Goal: Information Seeking & Learning: Learn about a topic

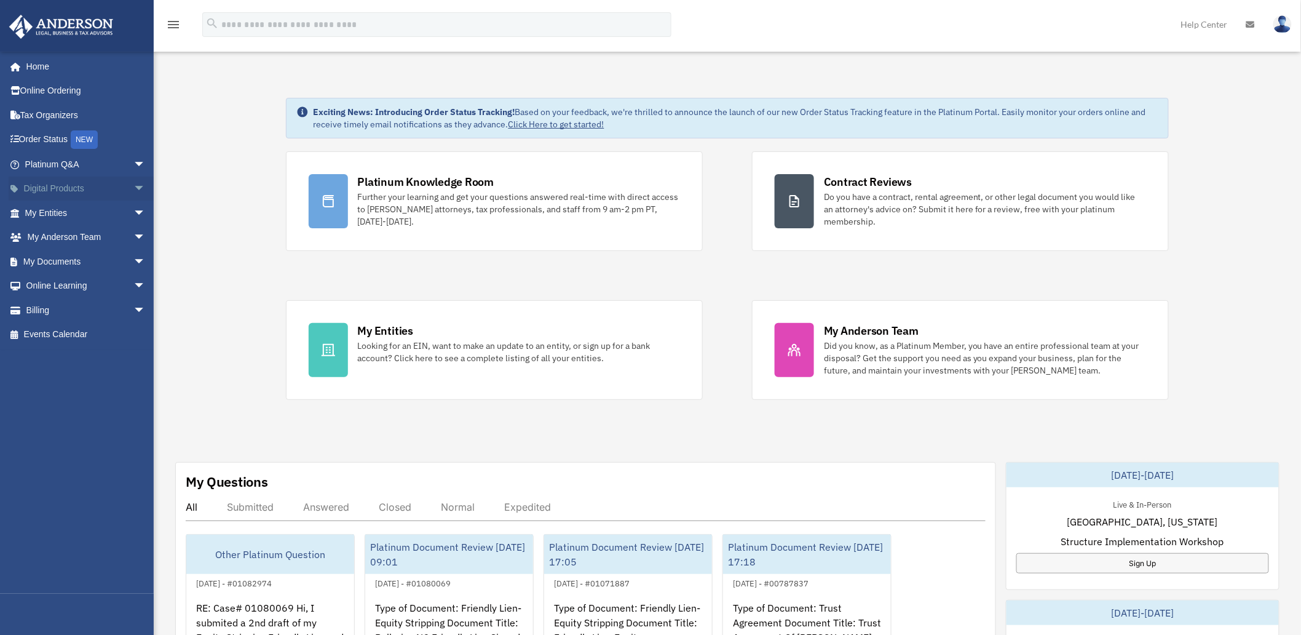
click at [133, 186] on span "arrow_drop_down" at bounding box center [145, 188] width 25 height 25
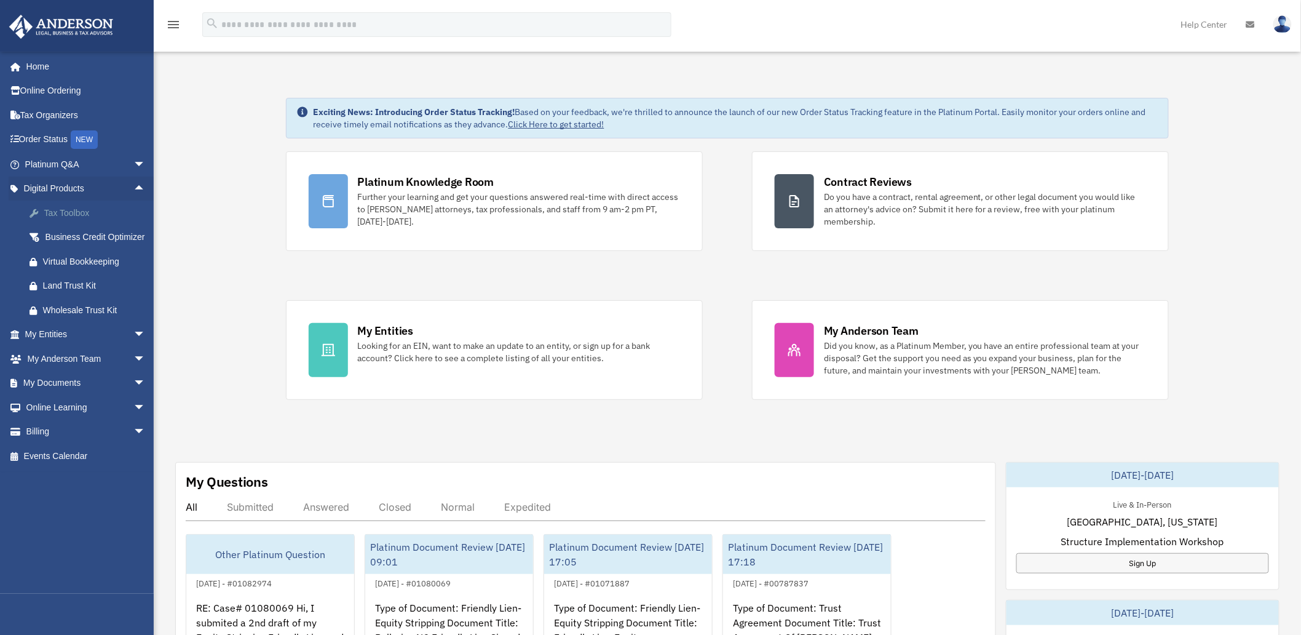
click at [83, 209] on div "Tax Toolbox" at bounding box center [96, 212] width 106 height 15
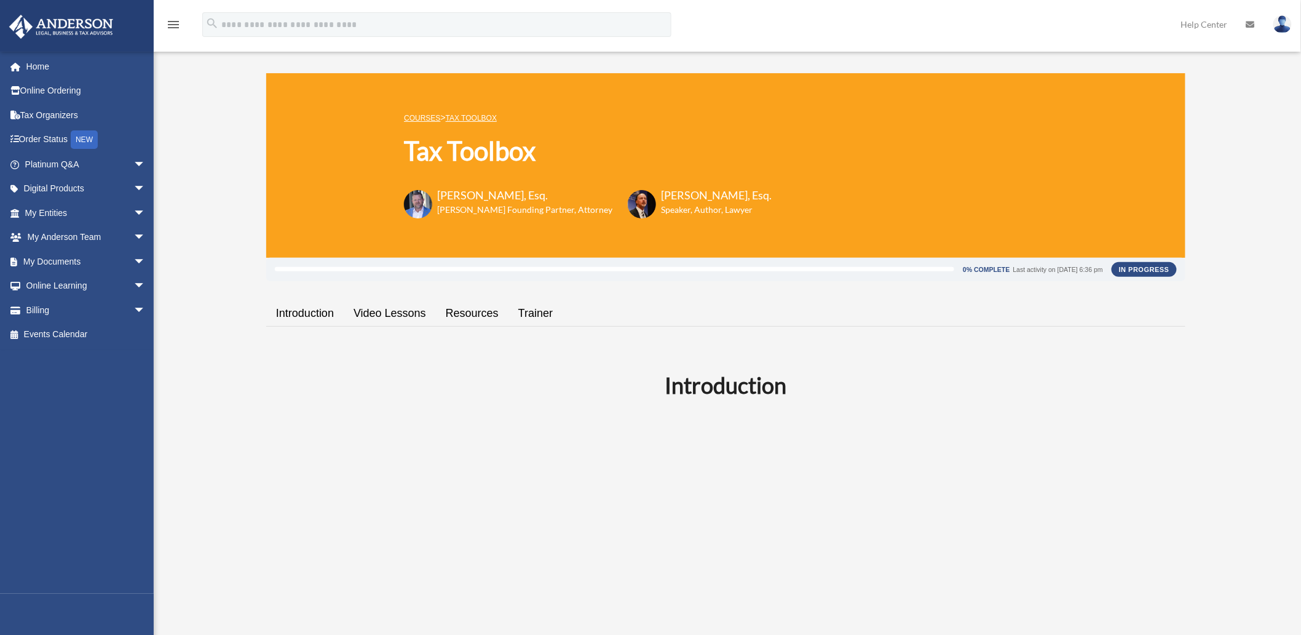
scroll to position [68, 0]
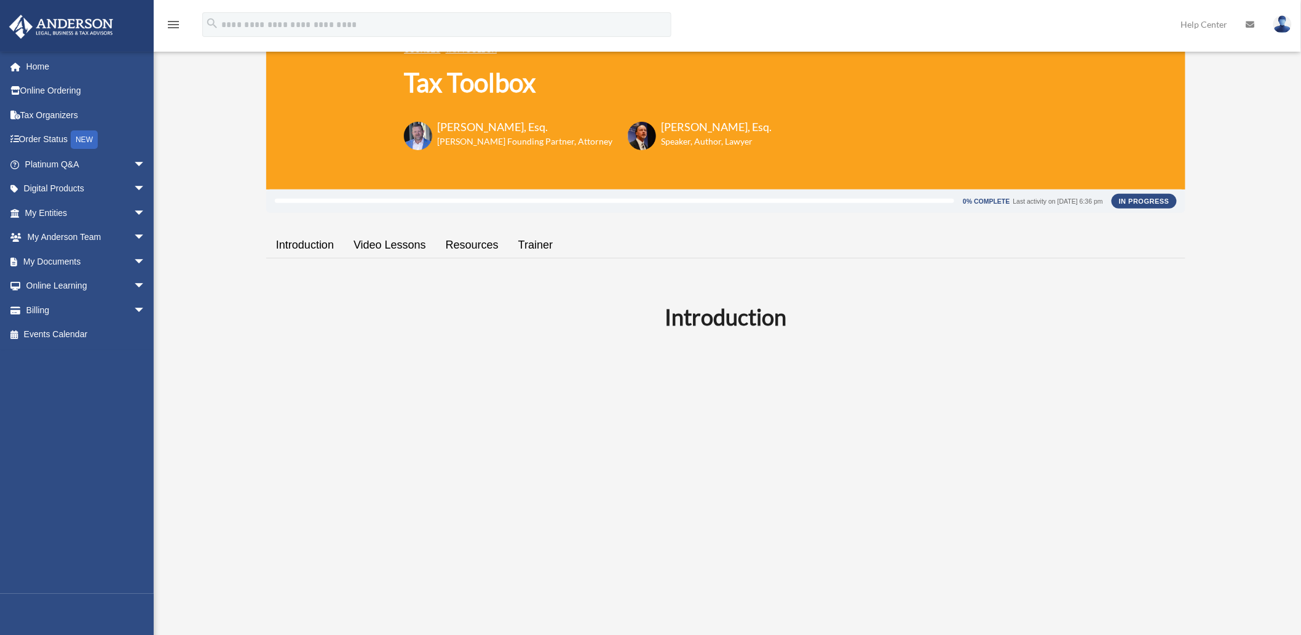
click at [396, 246] on link "Video Lessons" at bounding box center [390, 245] width 92 height 35
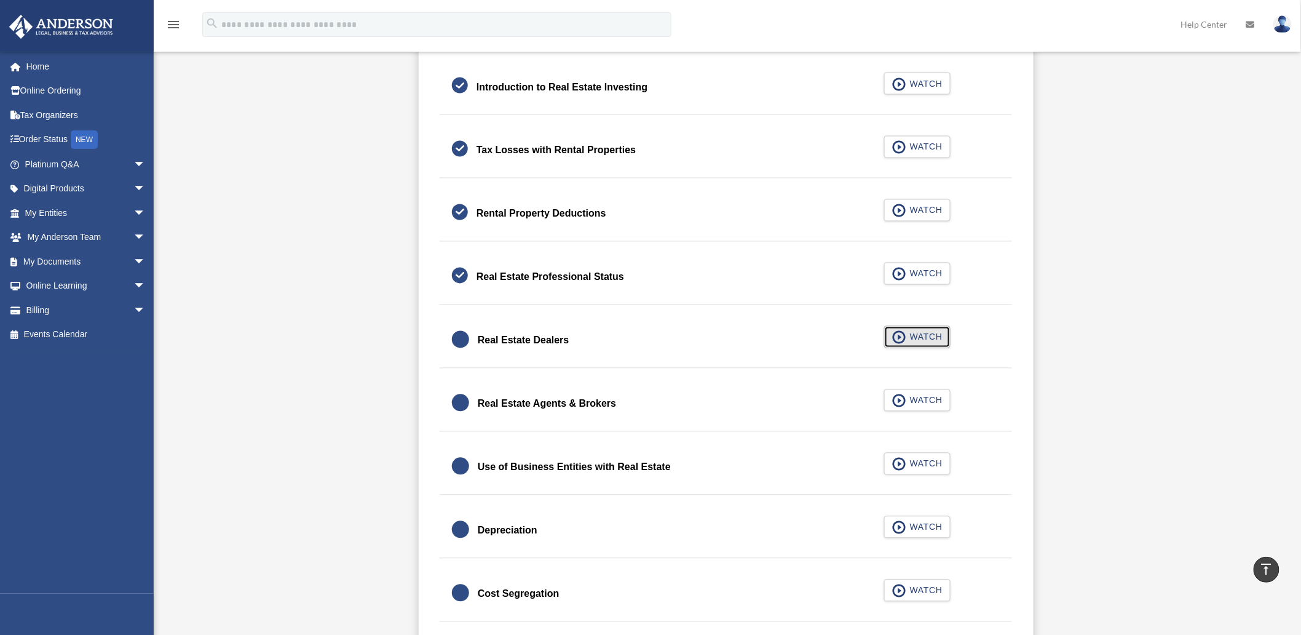
click at [920, 340] on span "WATCH" at bounding box center [924, 337] width 36 height 12
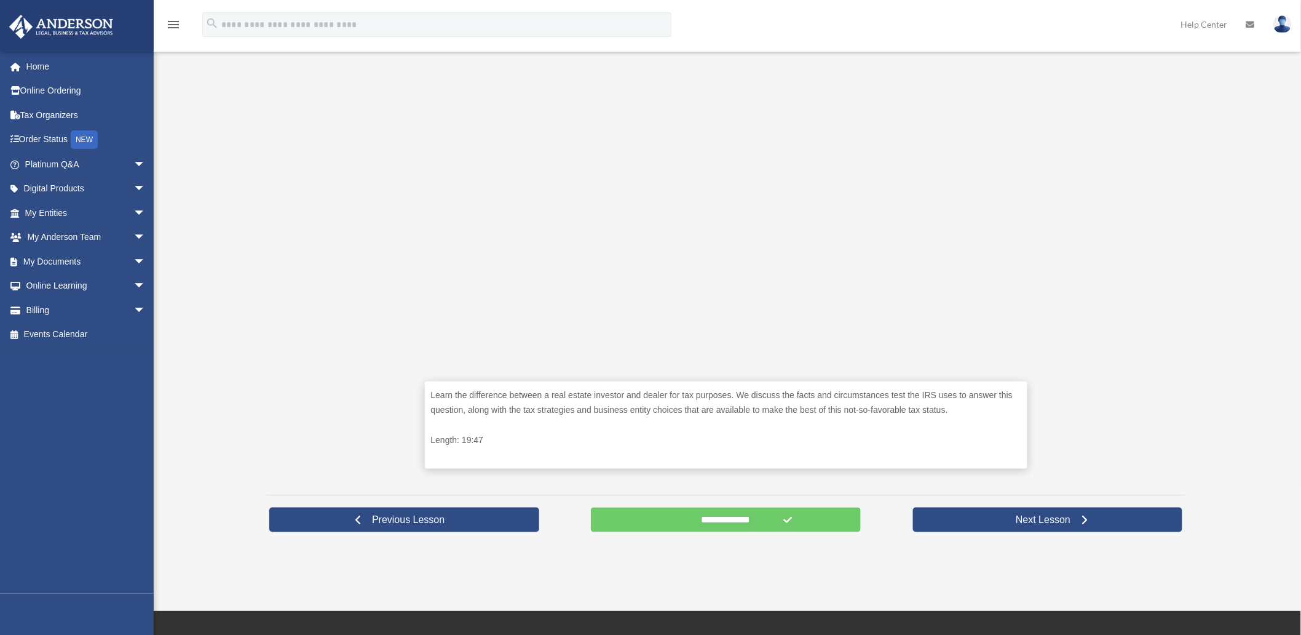
scroll to position [341, 0]
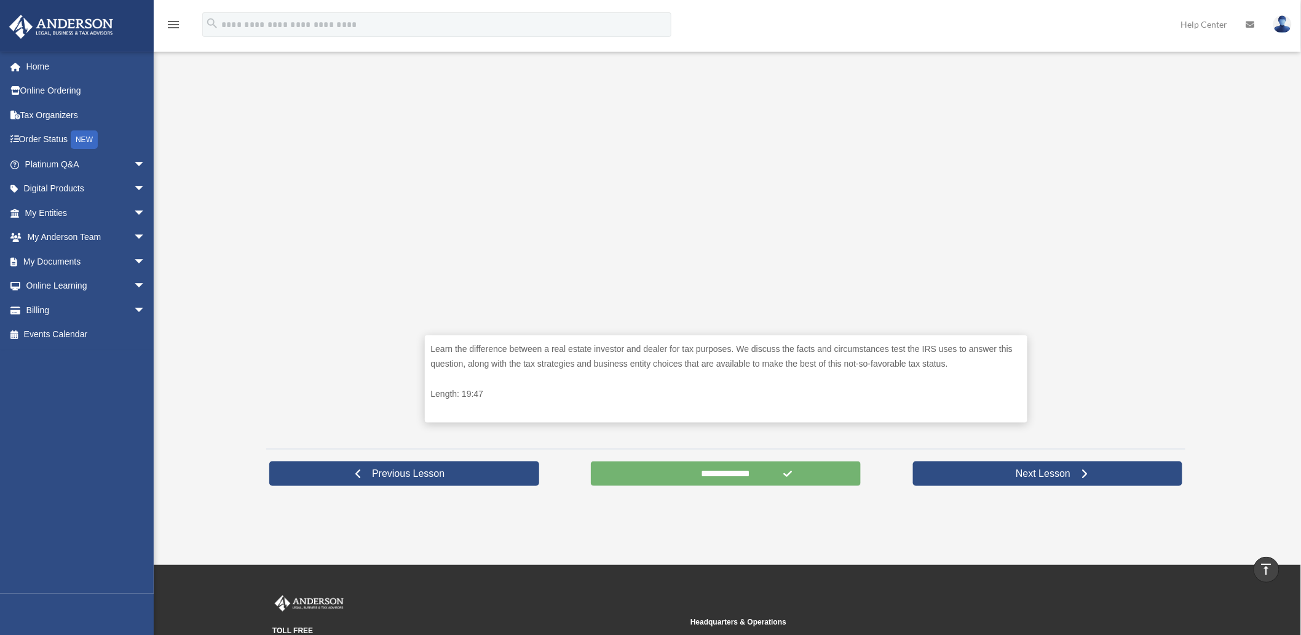
click at [731, 475] on input "**********" at bounding box center [726, 473] width 270 height 25
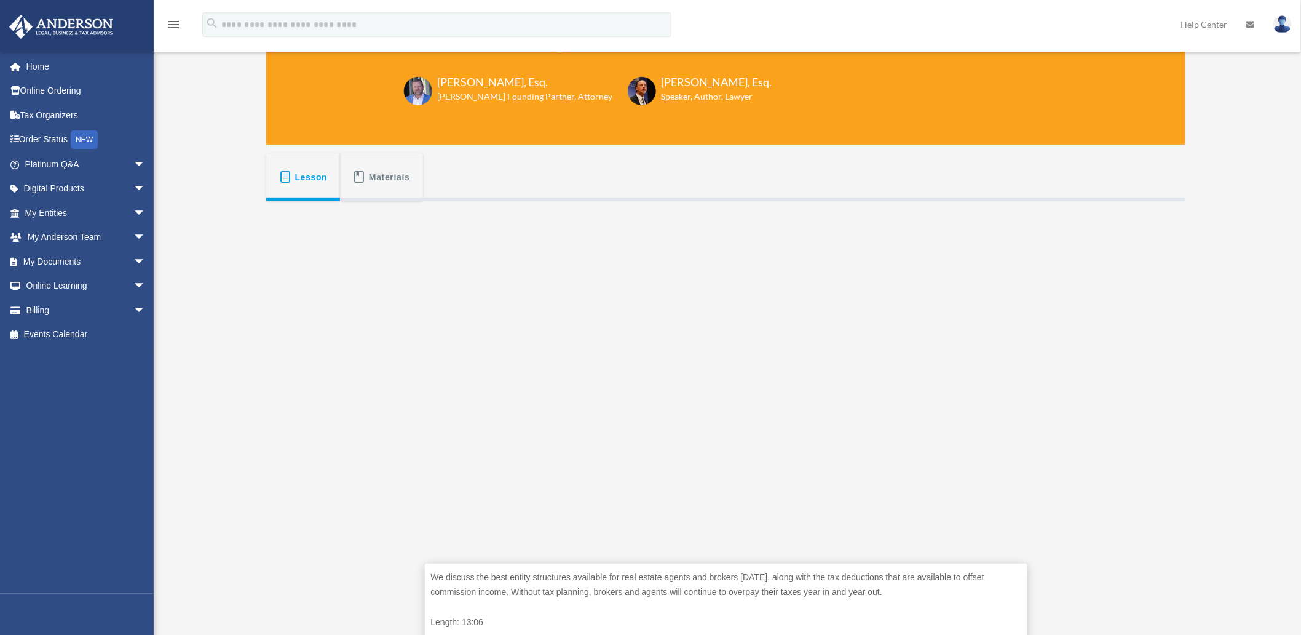
scroll to position [137, 0]
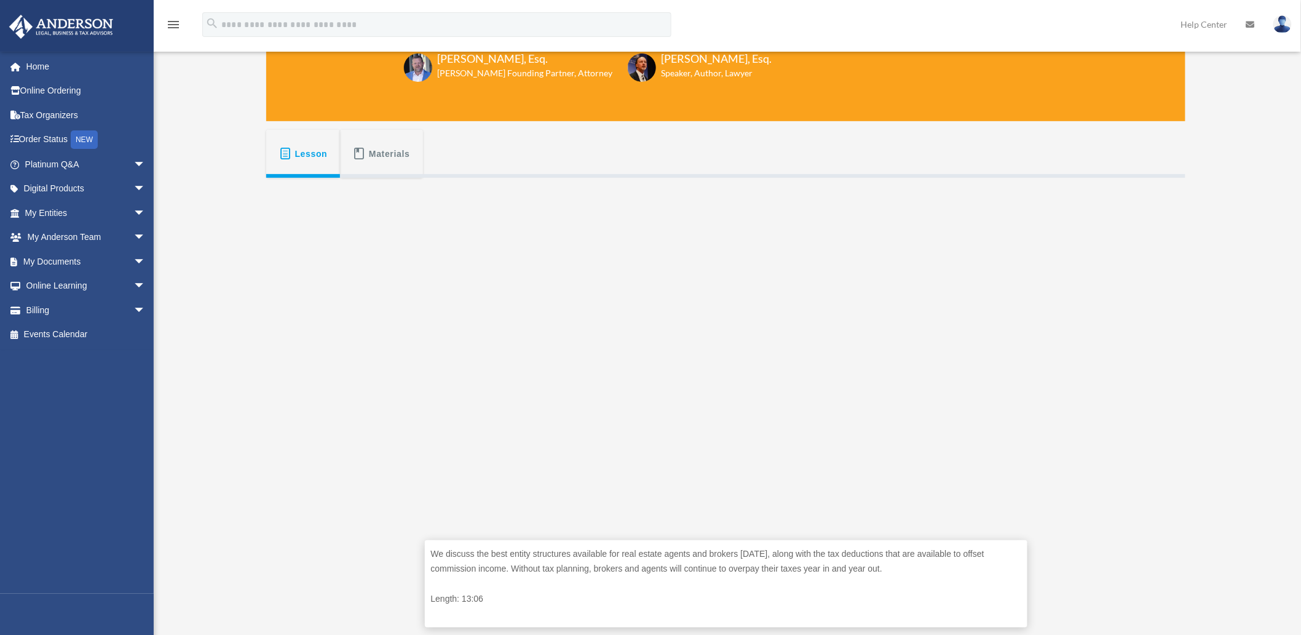
click at [298, 154] on span "Lesson" at bounding box center [311, 154] width 33 height 22
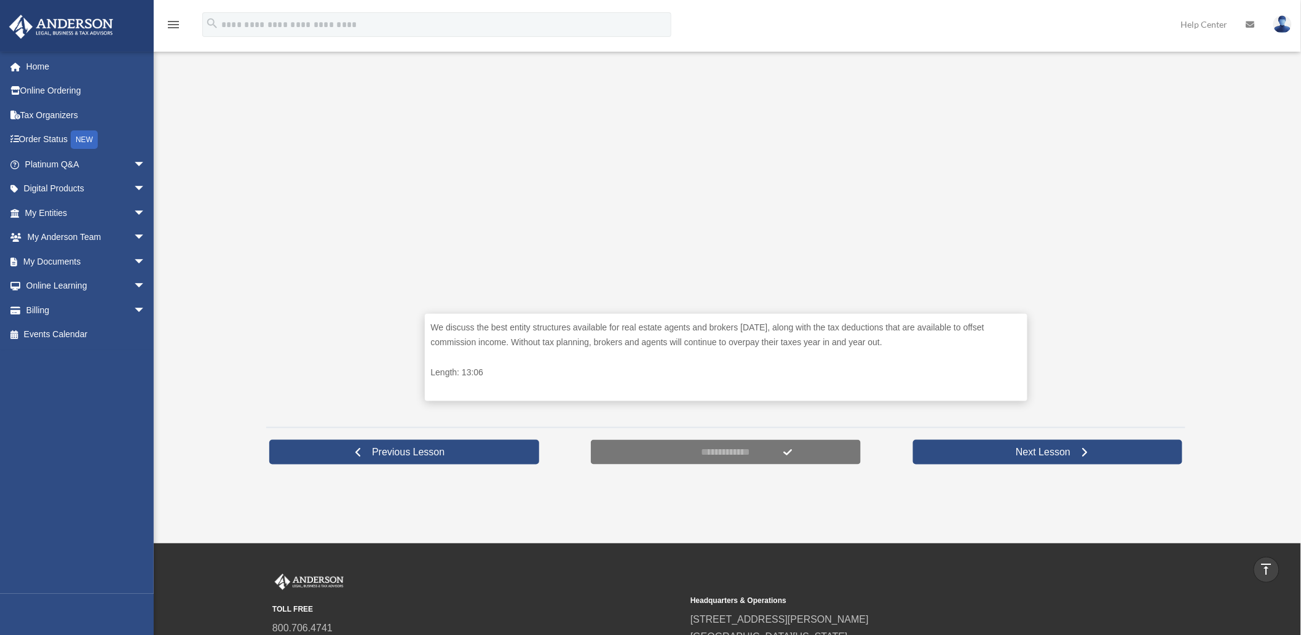
scroll to position [341, 0]
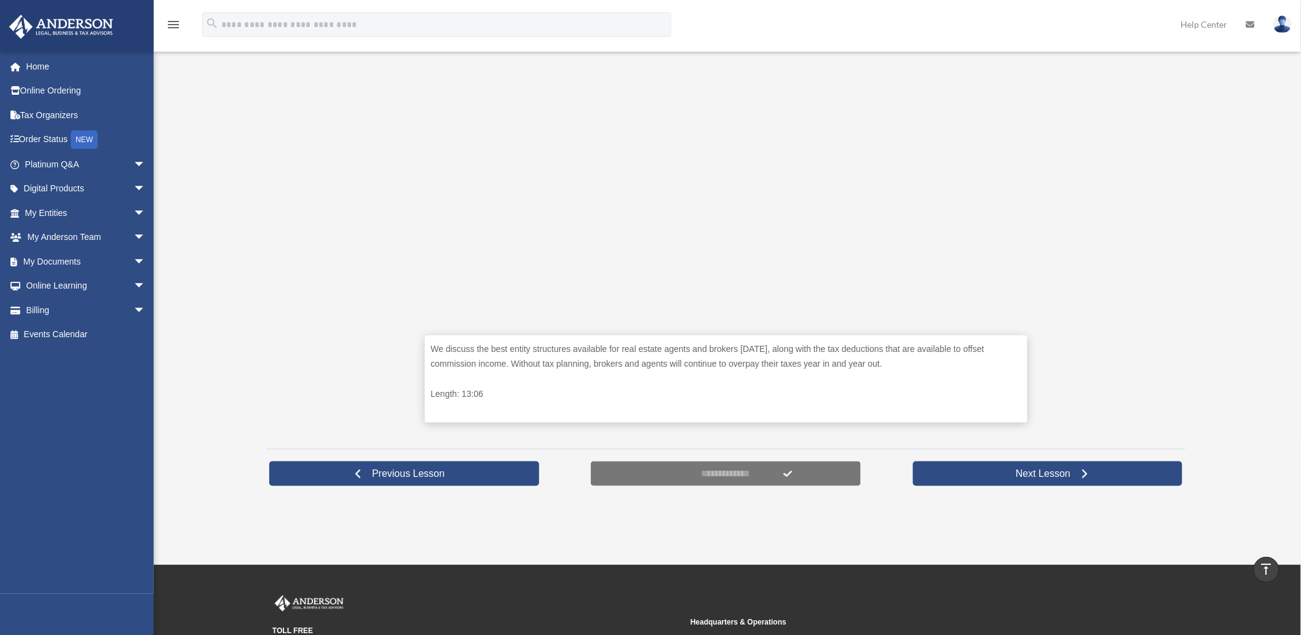
click at [173, 28] on icon "menu" at bounding box center [173, 24] width 15 height 15
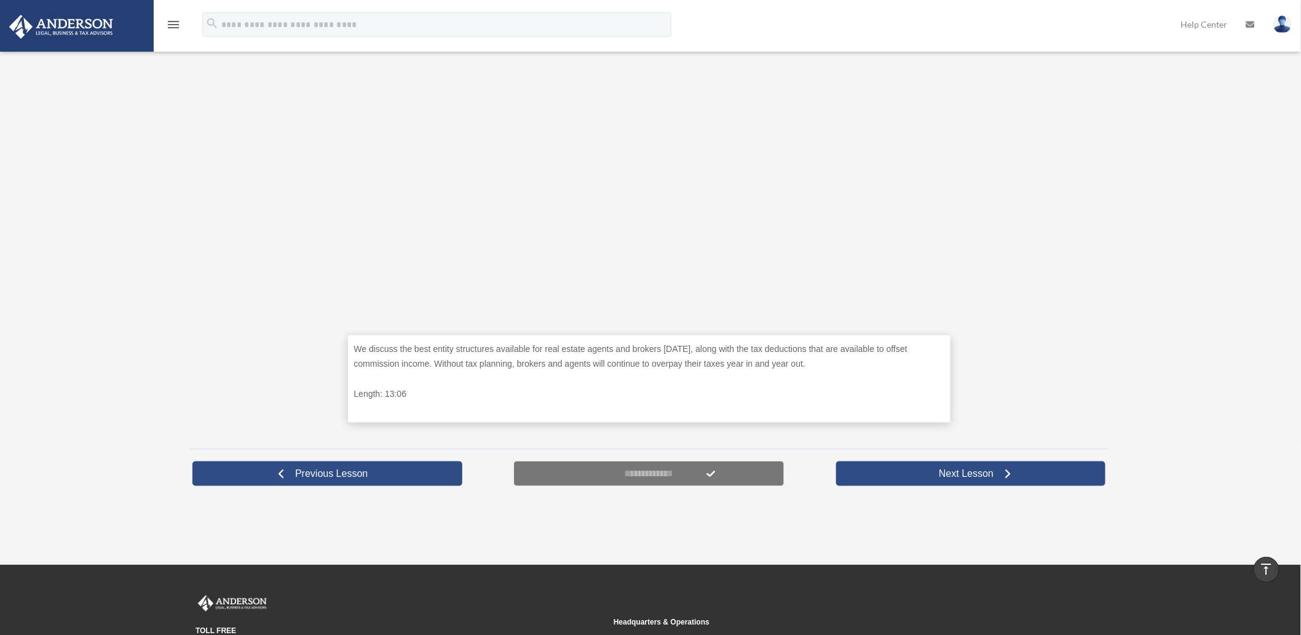
click at [175, 25] on icon "menu" at bounding box center [173, 24] width 15 height 15
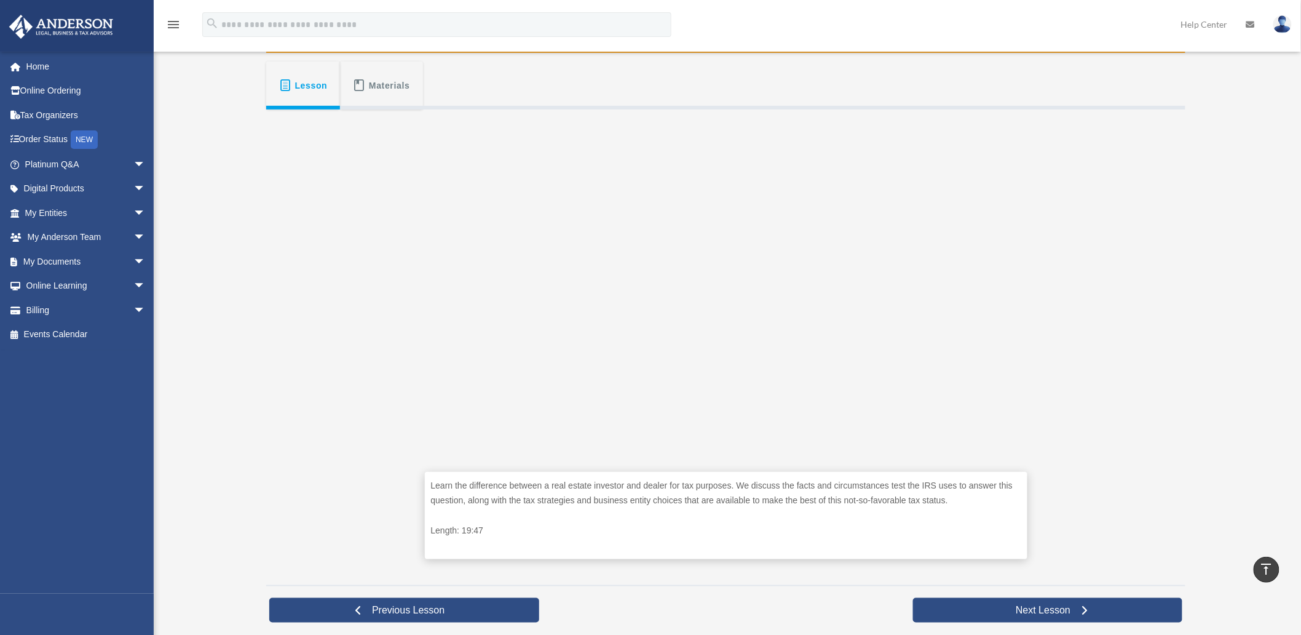
scroll to position [273, 0]
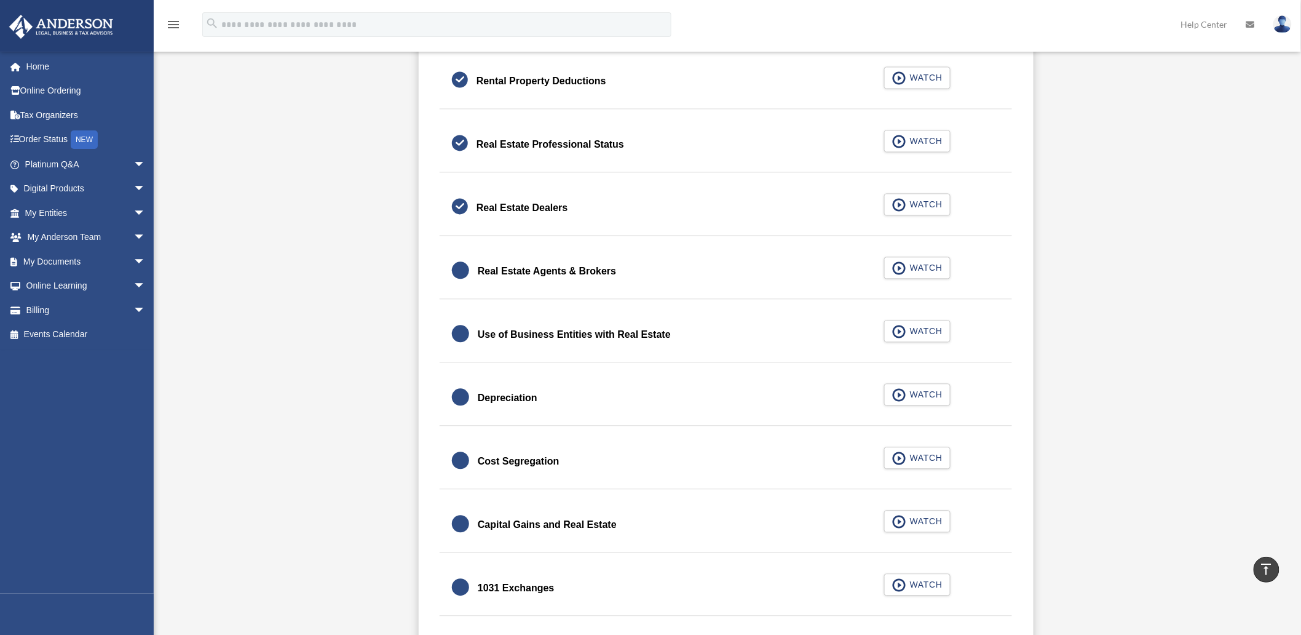
scroll to position [980, 0]
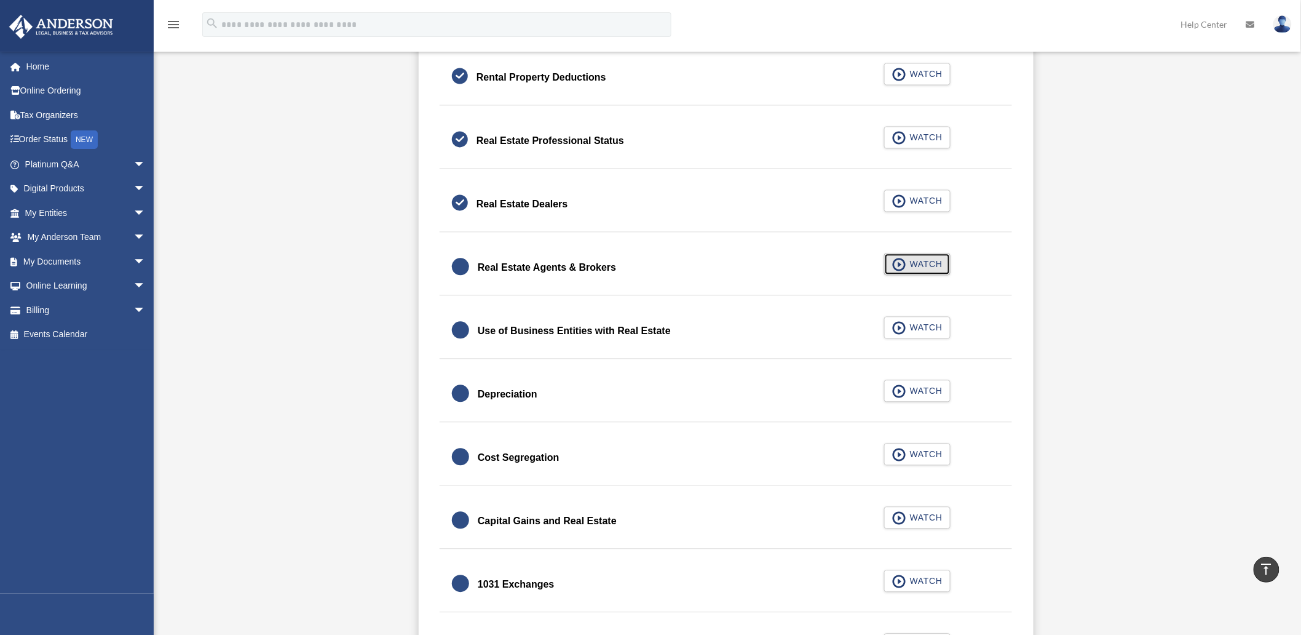
click at [911, 263] on span "WATCH" at bounding box center [924, 264] width 36 height 12
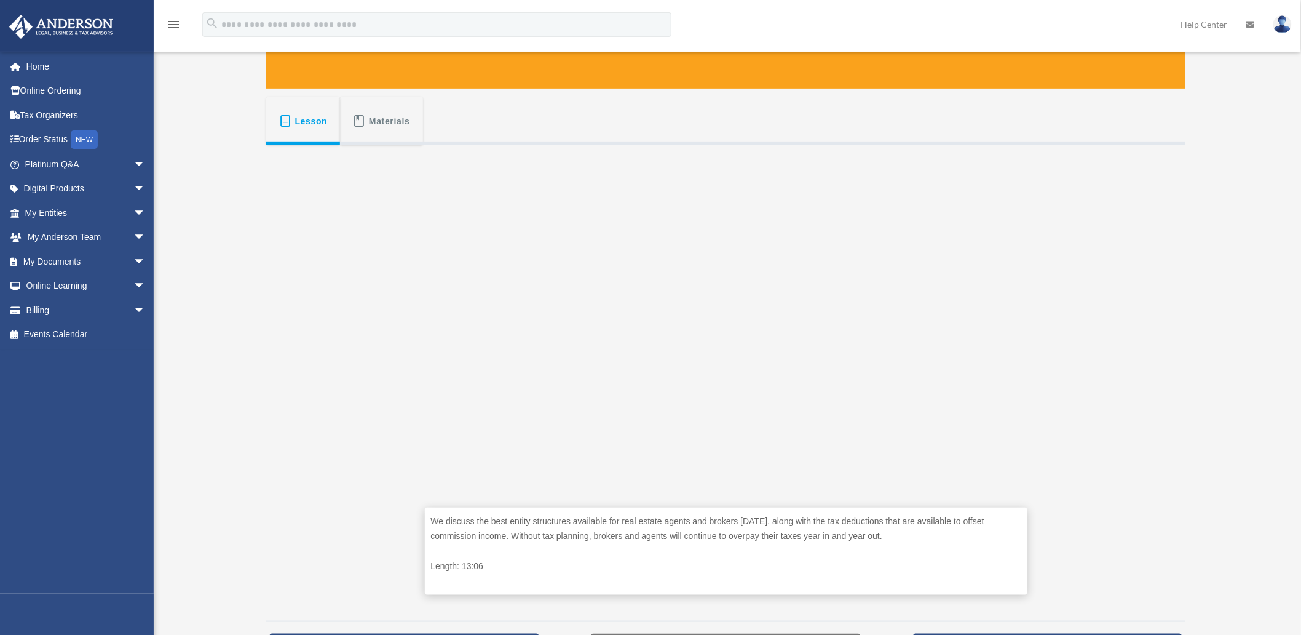
scroll to position [205, 0]
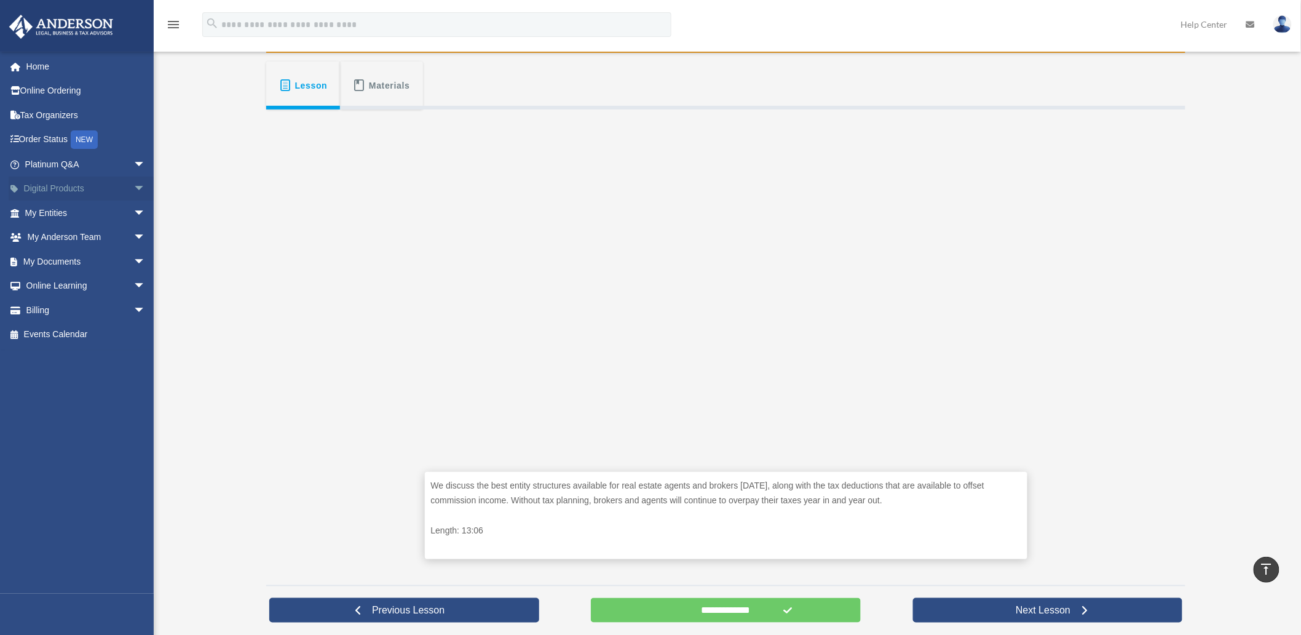
click at [133, 183] on span "arrow_drop_down" at bounding box center [145, 188] width 25 height 25
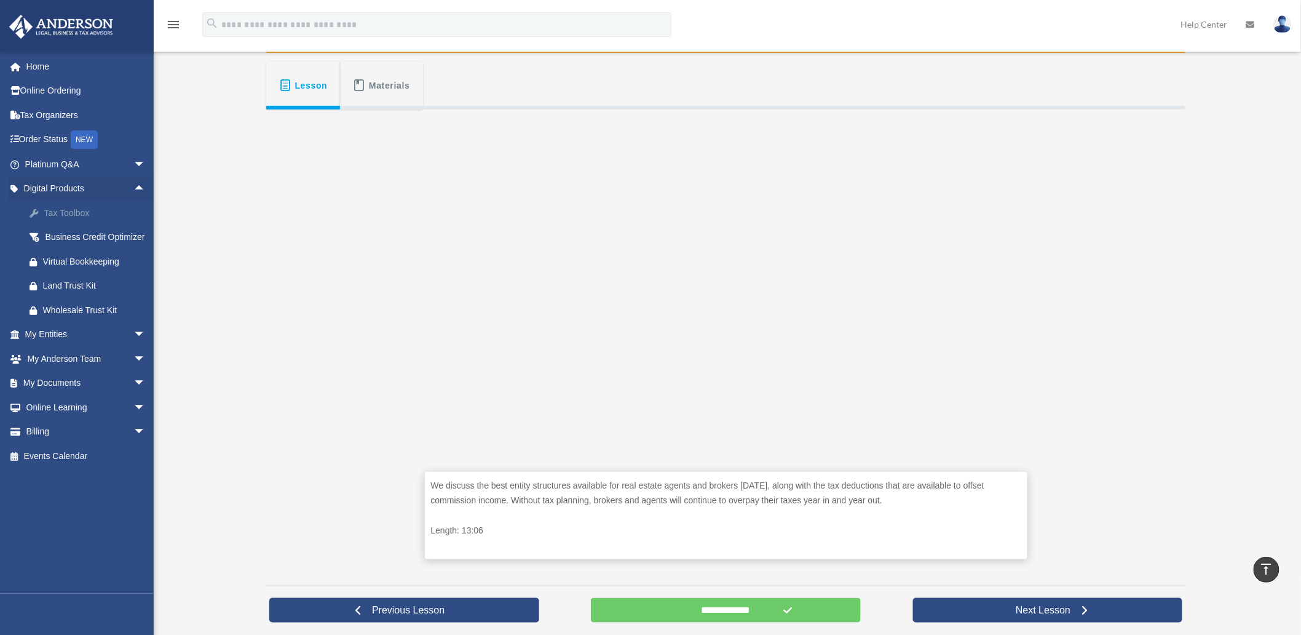
click at [68, 213] on div "Tax Toolbox" at bounding box center [96, 212] width 106 height 15
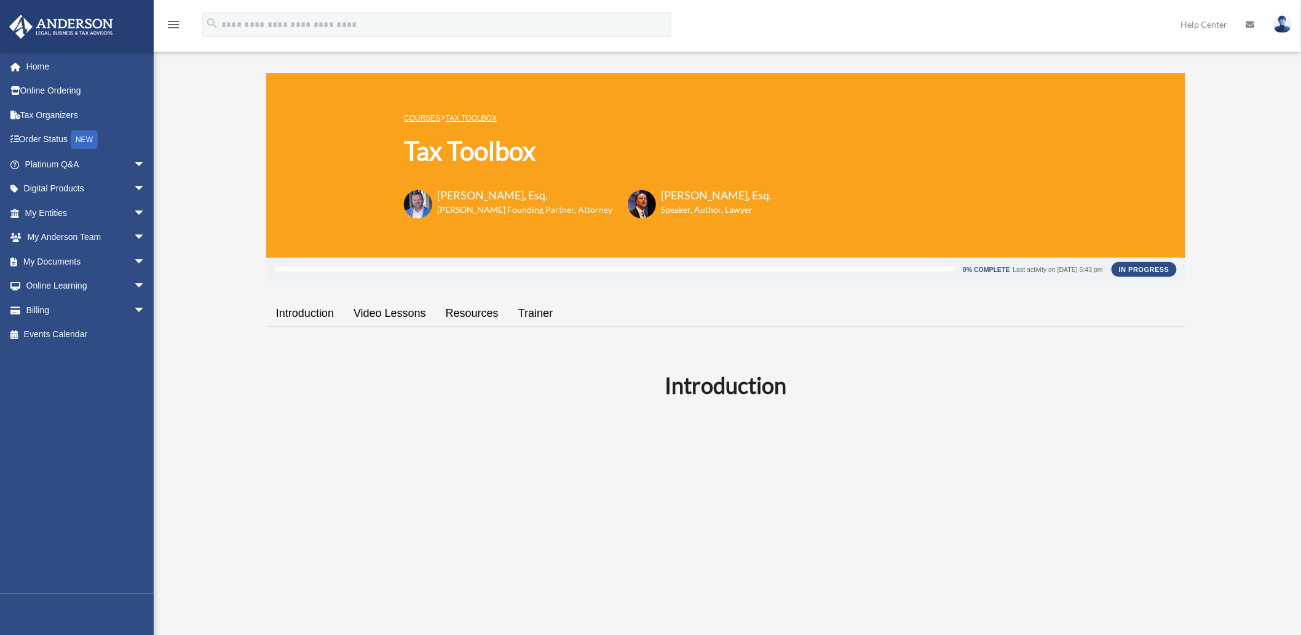
click at [391, 317] on link "Video Lessons" at bounding box center [390, 313] width 92 height 35
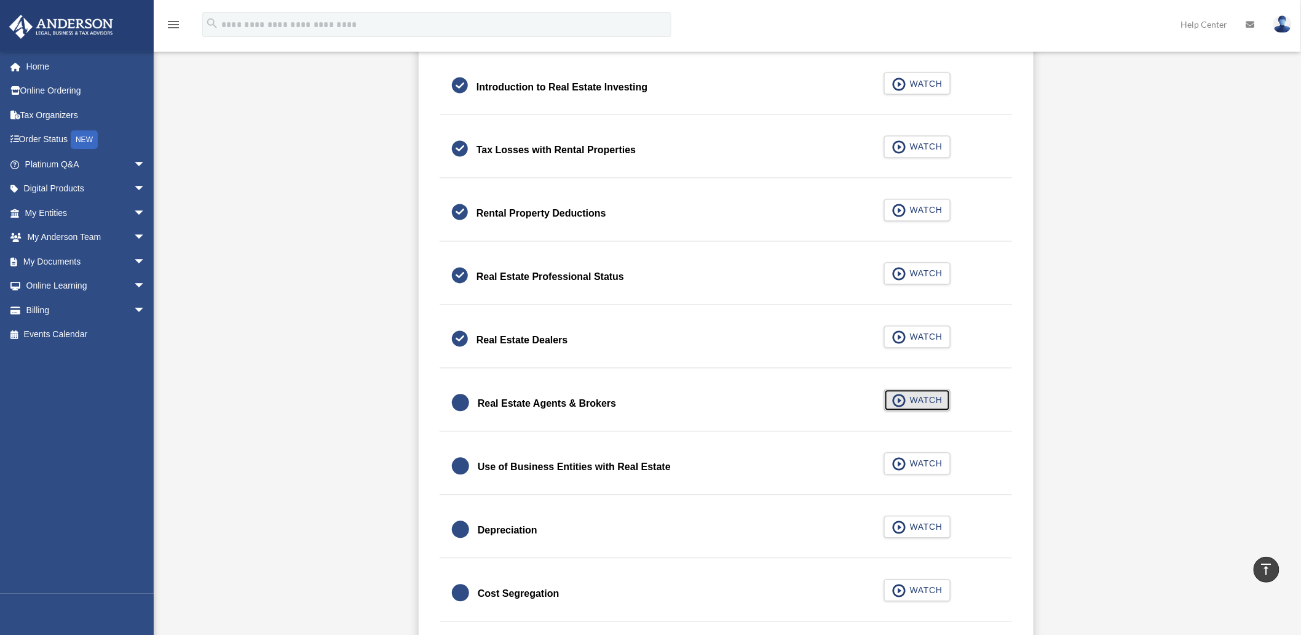
click at [933, 400] on span "WATCH" at bounding box center [924, 400] width 36 height 12
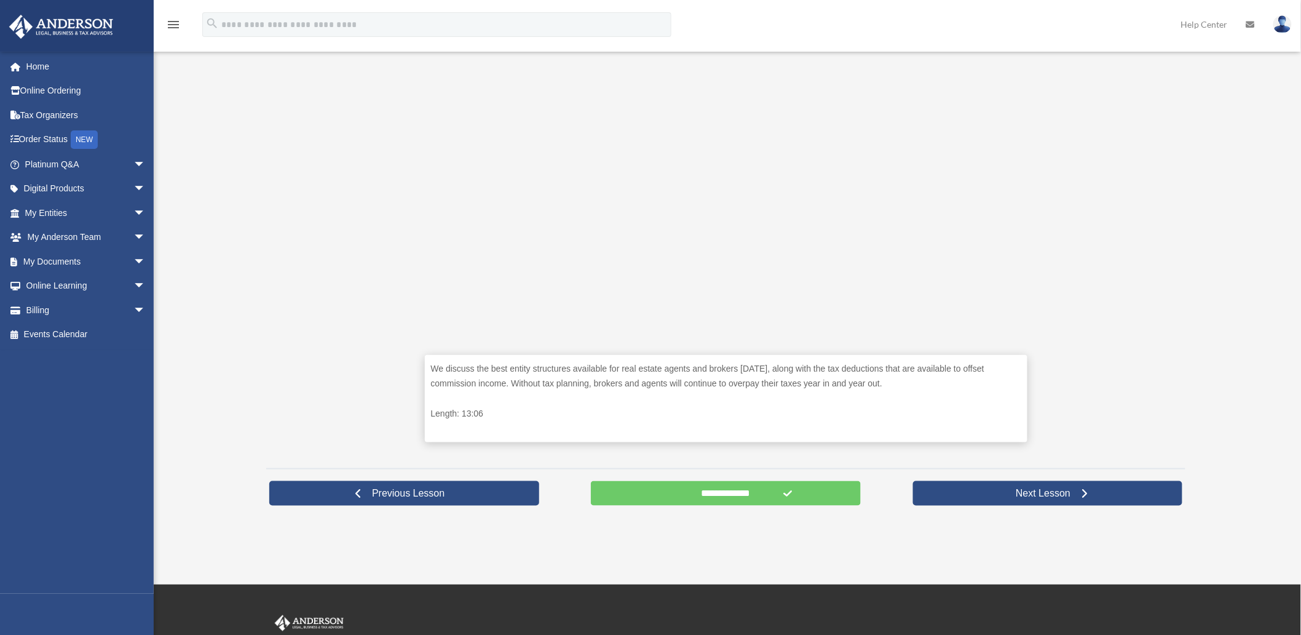
scroll to position [273, 0]
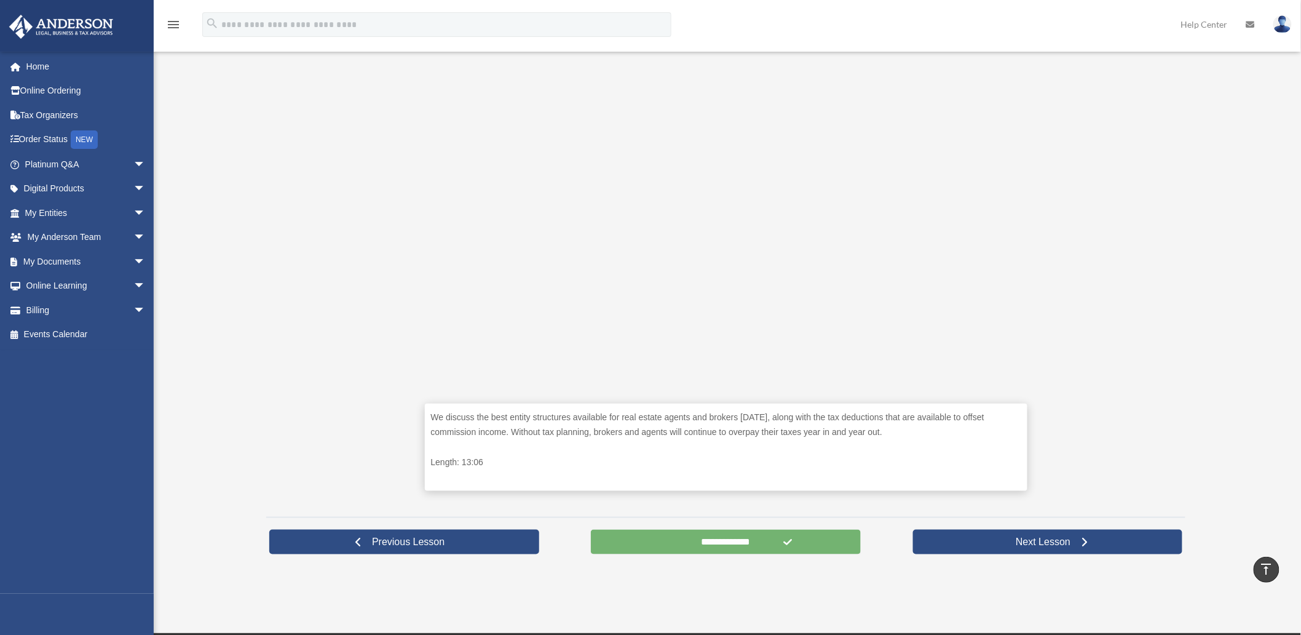
click at [716, 536] on input "**********" at bounding box center [726, 541] width 270 height 25
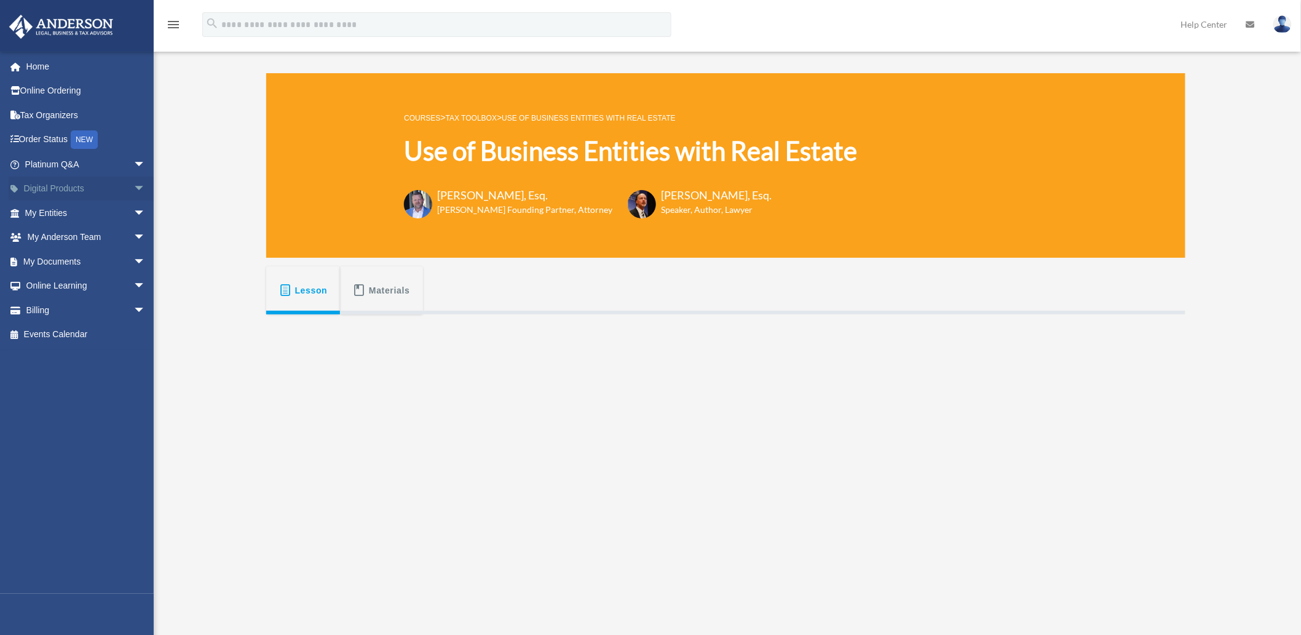
click at [133, 183] on span "arrow_drop_down" at bounding box center [145, 188] width 25 height 25
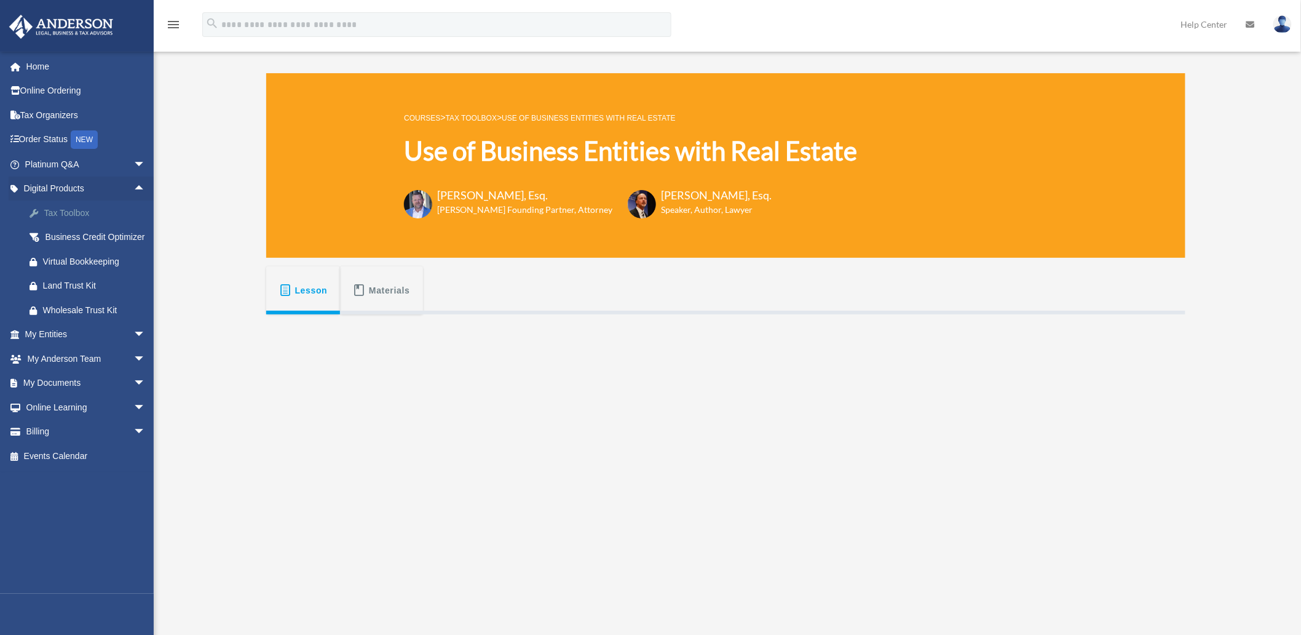
click at [73, 209] on div "Tax Toolbox" at bounding box center [96, 212] width 106 height 15
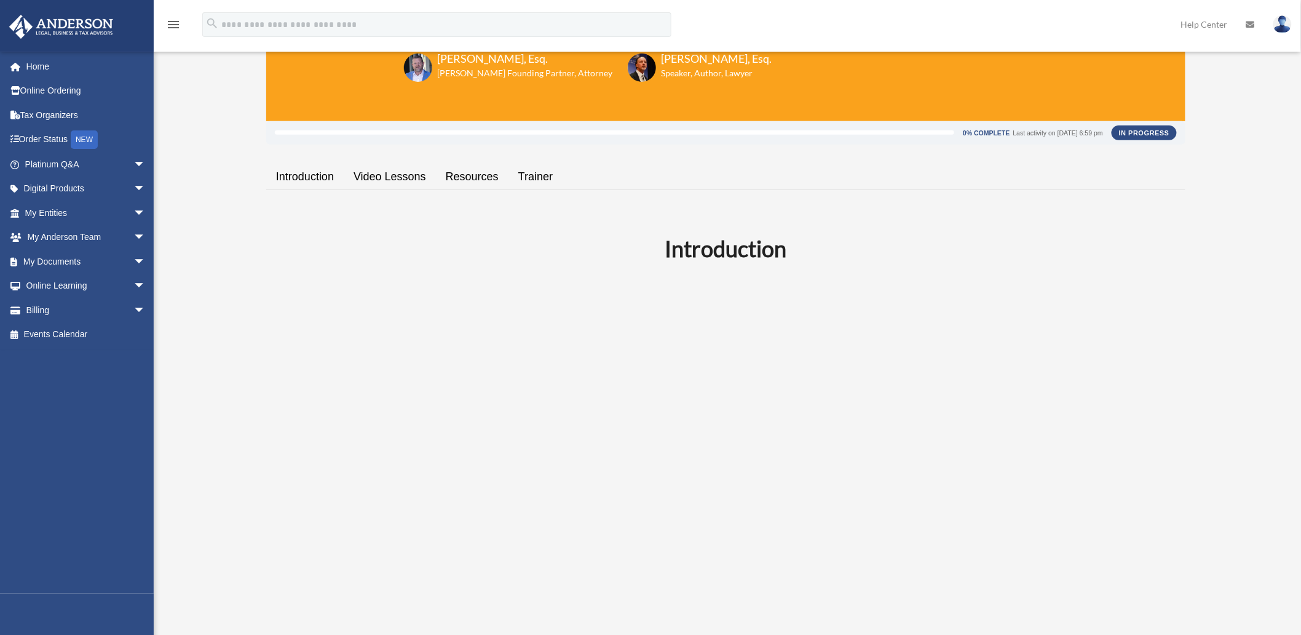
click at [377, 179] on link "Video Lessons" at bounding box center [390, 176] width 92 height 35
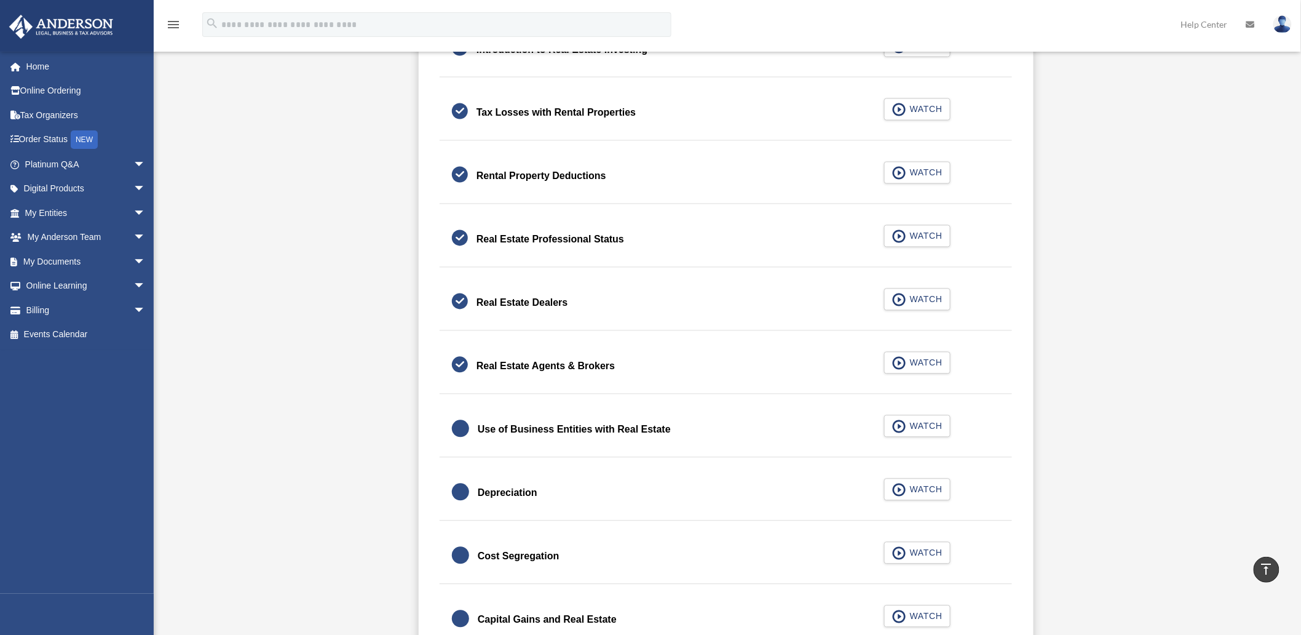
scroll to position [911, 0]
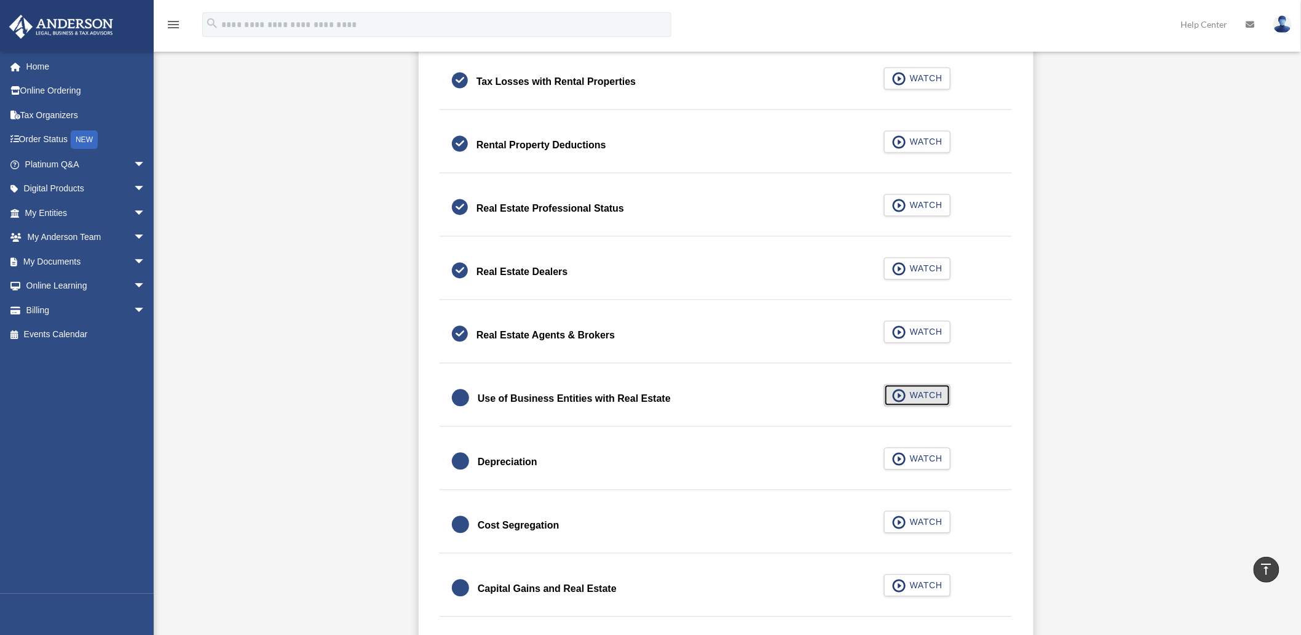
click at [927, 394] on span "WATCH" at bounding box center [924, 395] width 36 height 12
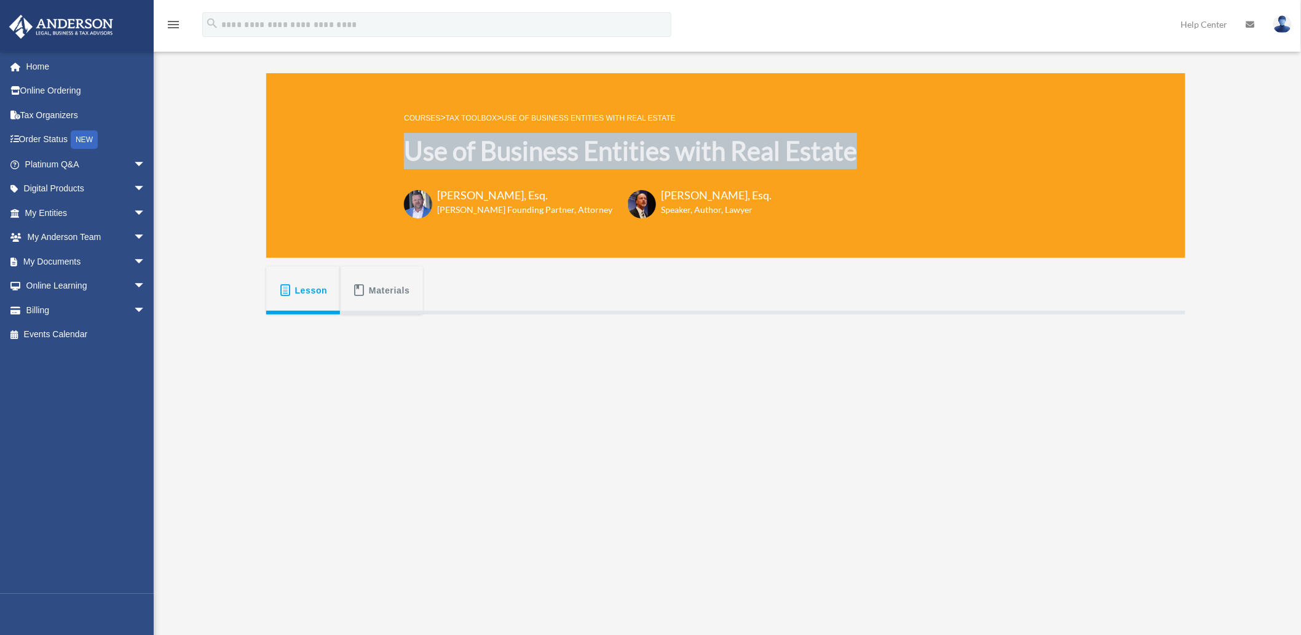
drag, startPoint x: 879, startPoint y: 151, endPoint x: 410, endPoint y: 167, distance: 469.5
click at [410, 167] on div "COURSES > Tax Toolbox > Use of Business Entities with Real Estate Use of Busine…" at bounding box center [725, 165] width 919 height 184
copy h1 "Use of Business Entities with Real Estate"
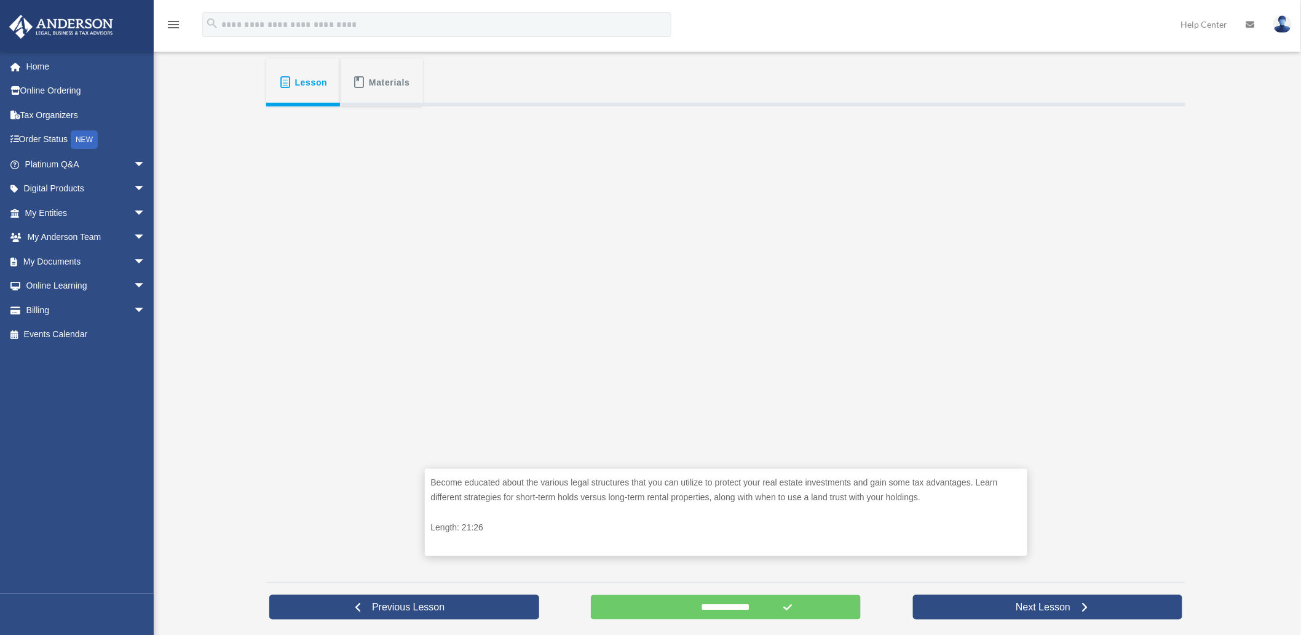
scroll to position [341, 0]
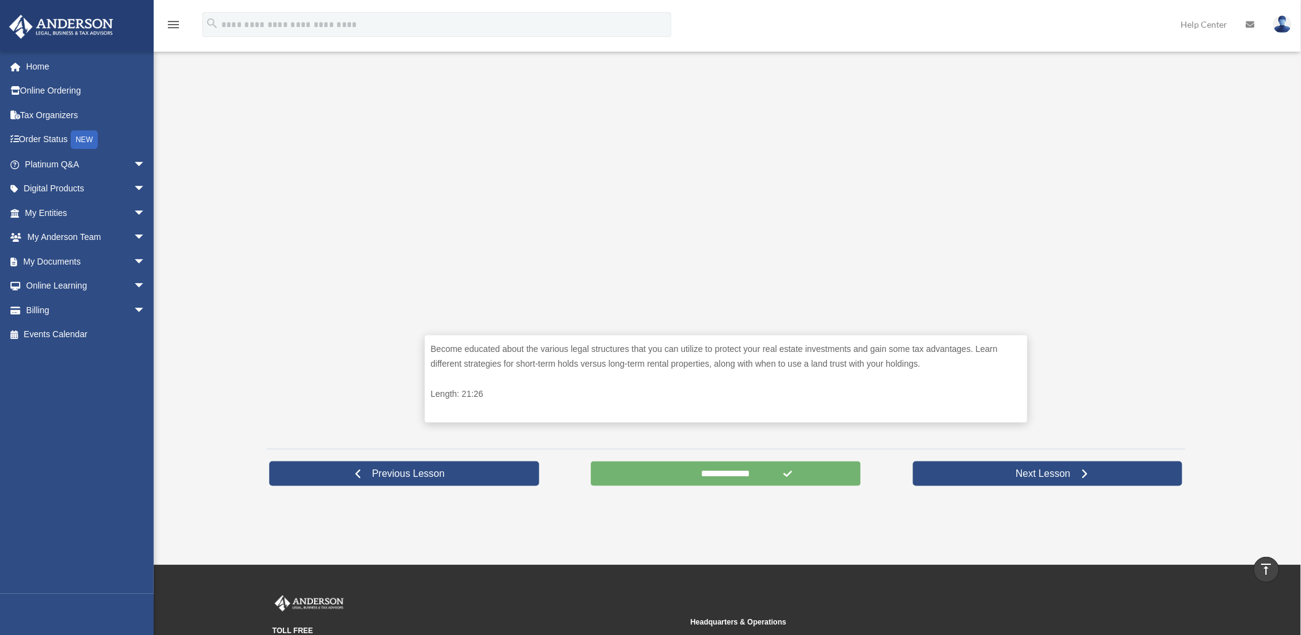
click at [732, 475] on input "**********" at bounding box center [726, 473] width 270 height 25
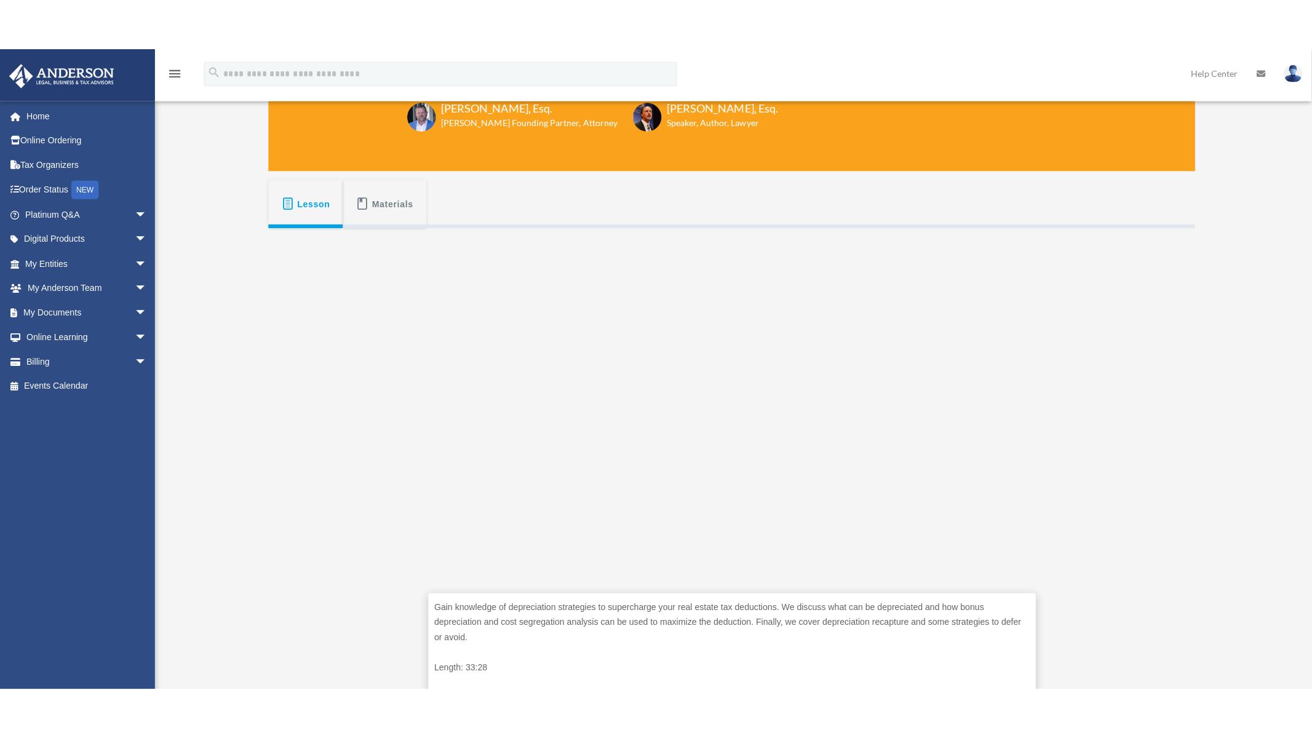
scroll to position [137, 0]
